Goal: Transaction & Acquisition: Purchase product/service

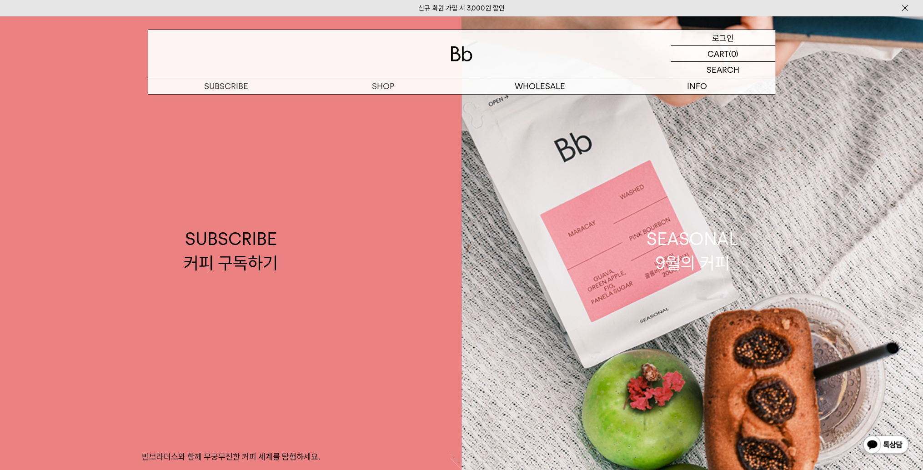
click at [726, 40] on p "로그인" at bounding box center [723, 37] width 22 height 15
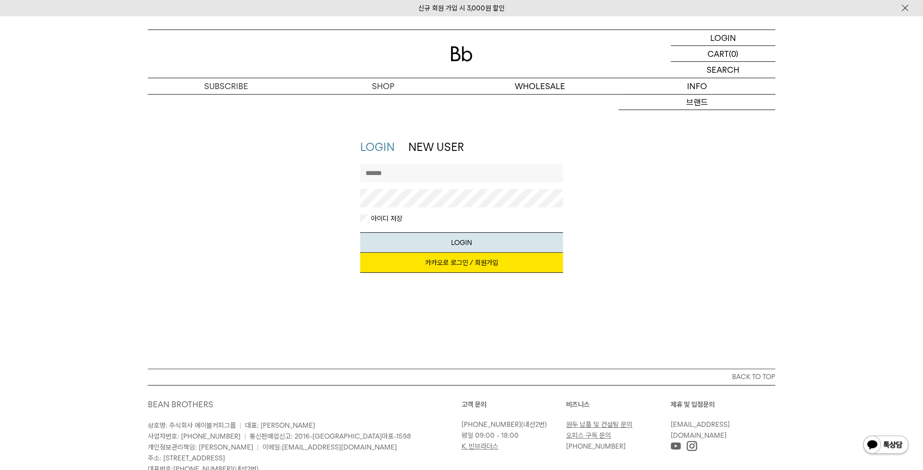
click at [454, 171] on input "text" at bounding box center [461, 173] width 203 height 18
type input "*******"
click at [360, 232] on button "LOGIN" at bounding box center [461, 242] width 203 height 20
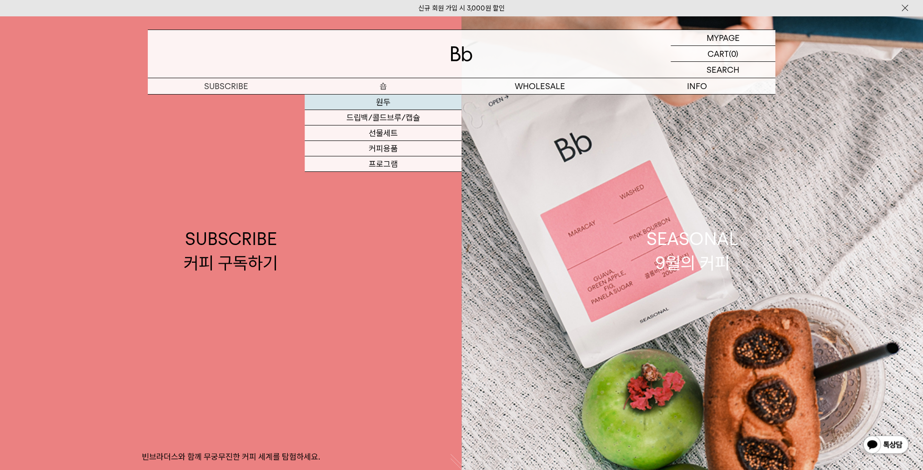
click at [385, 102] on link "원두" at bounding box center [383, 102] width 157 height 15
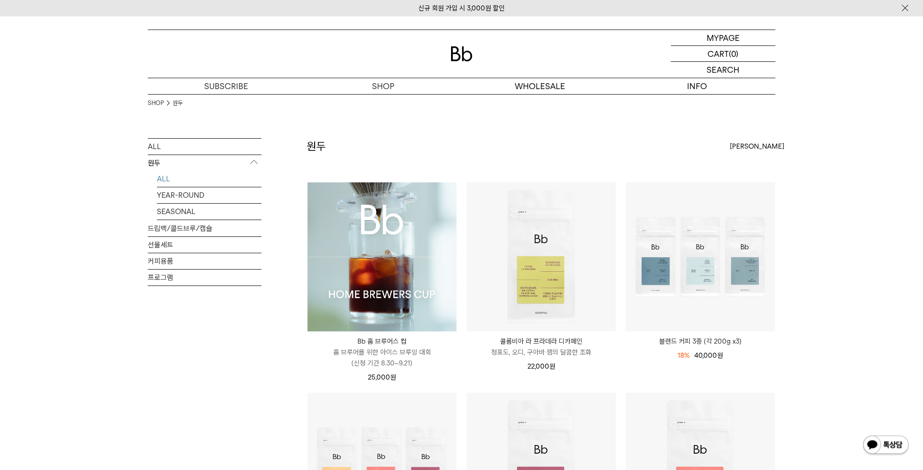
click at [398, 296] on img at bounding box center [381, 256] width 149 height 149
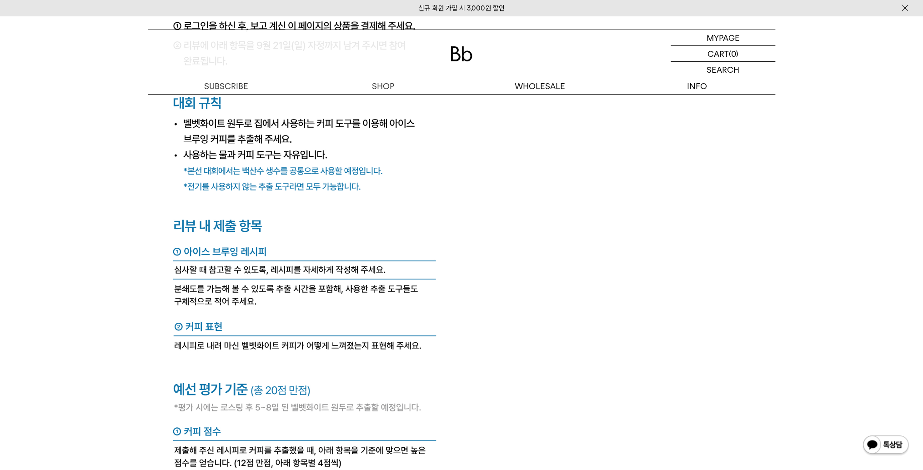
scroll to position [3455, 0]
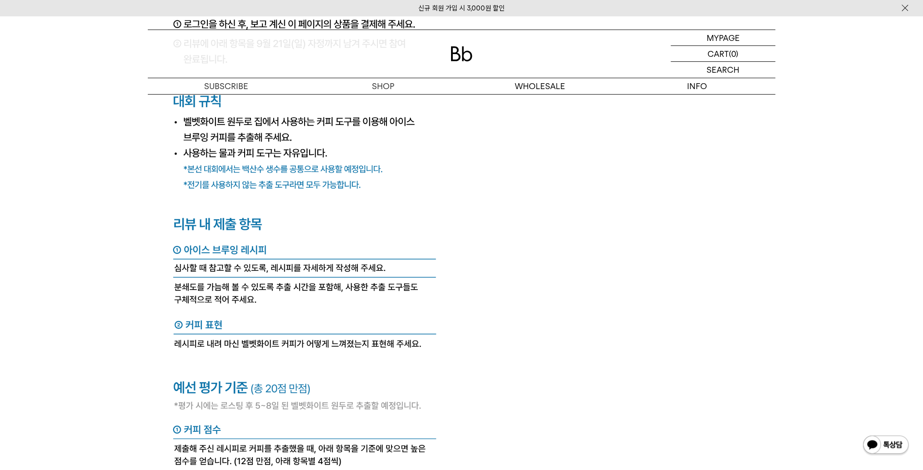
drag, startPoint x: 556, startPoint y: 178, endPoint x: 555, endPoint y: 182, distance: 4.9
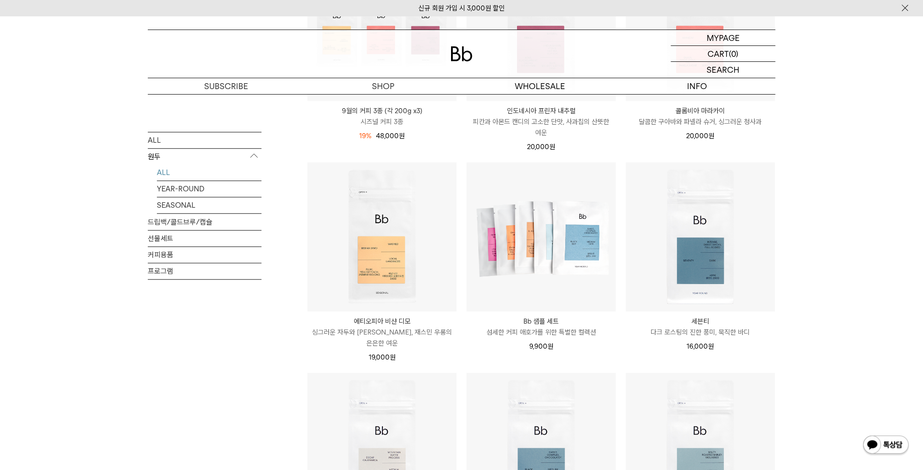
scroll to position [436, 0]
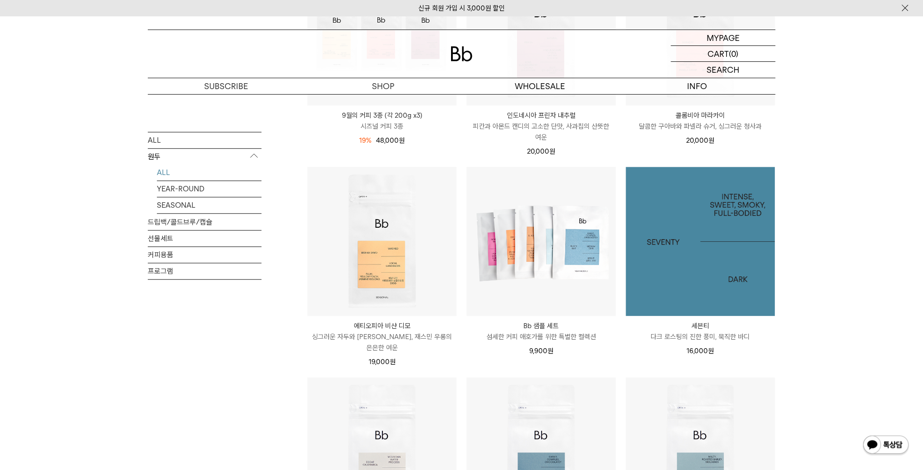
click at [722, 251] on img at bounding box center [700, 241] width 149 height 149
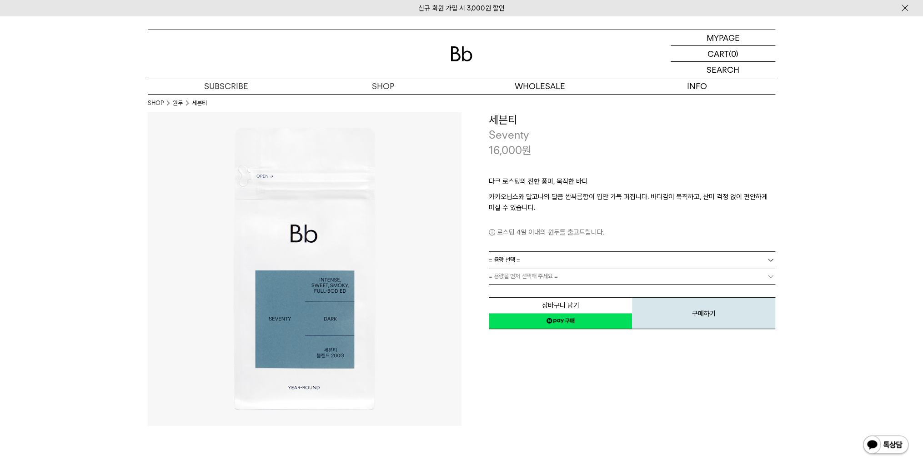
click at [548, 254] on link "= 용량 선택 =" at bounding box center [632, 260] width 286 height 16
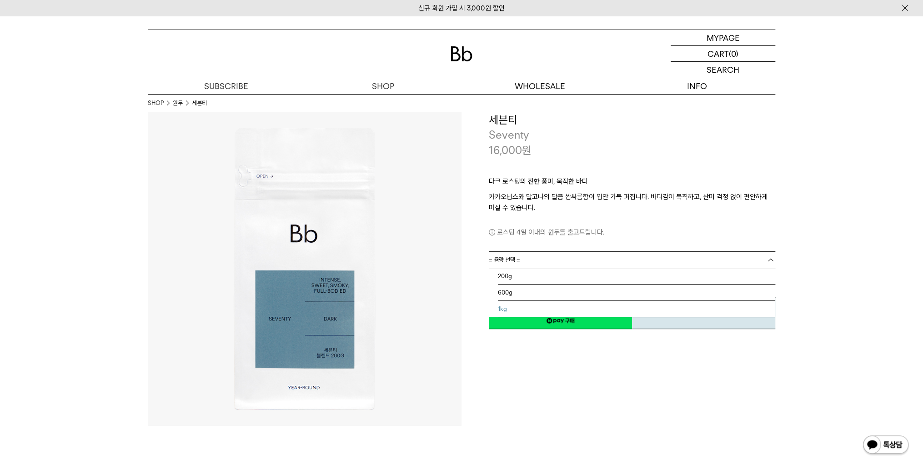
click at [532, 309] on li "1kg" at bounding box center [636, 309] width 277 height 16
click at [524, 260] on link "1kg" at bounding box center [632, 260] width 286 height 16
click at [538, 259] on link "1kg" at bounding box center [632, 260] width 286 height 16
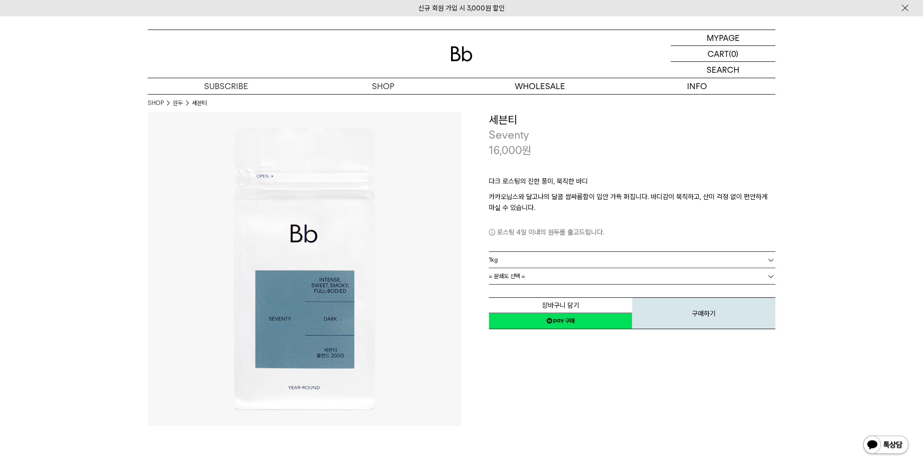
click at [540, 278] on link "= 분쇄도 선택 =" at bounding box center [632, 276] width 286 height 16
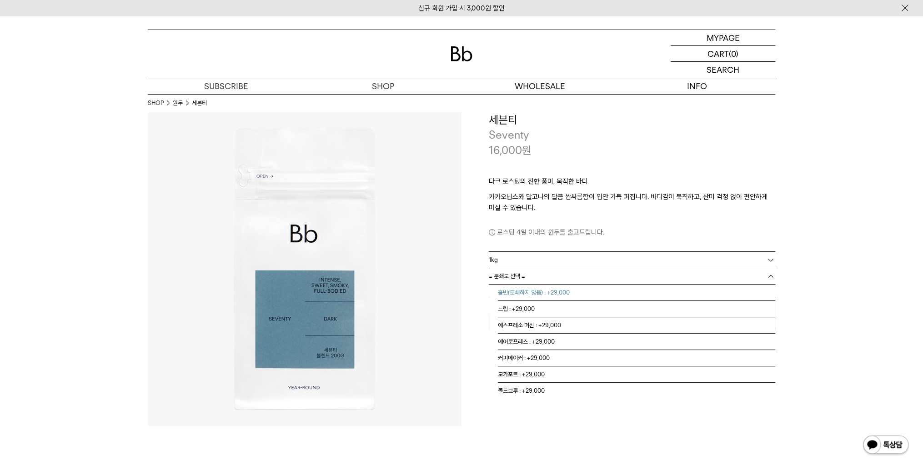
click at [565, 296] on li "홀빈(분쇄하지 않음) : +29,000" at bounding box center [636, 293] width 277 height 16
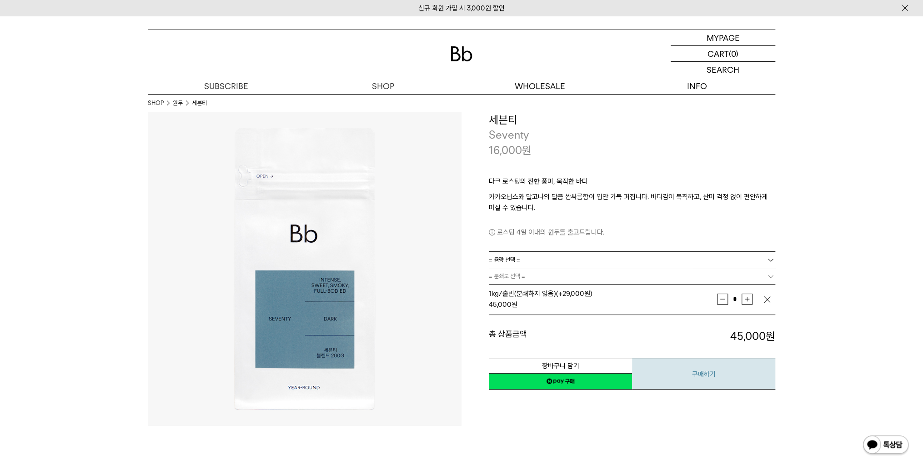
drag, startPoint x: 637, startPoint y: 360, endPoint x: 642, endPoint y: 367, distance: 8.6
drag, startPoint x: 642, startPoint y: 367, endPoint x: 607, endPoint y: 331, distance: 50.5
click at [607, 331] on dt "총 상품금액" at bounding box center [560, 336] width 143 height 15
click at [537, 381] on link "네이버페이 구매하기" at bounding box center [560, 381] width 143 height 16
